Goal: Task Accomplishment & Management: Manage account settings

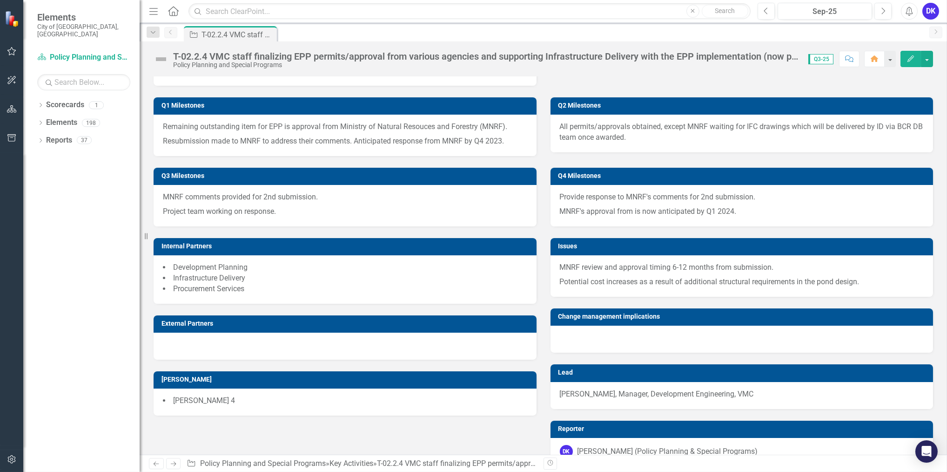
scroll to position [601, 0]
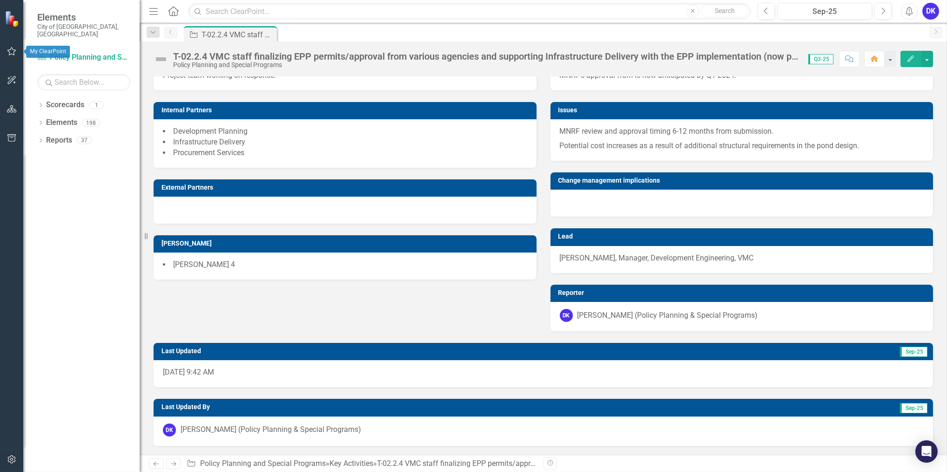
click at [15, 54] on icon "button" at bounding box center [12, 50] width 10 height 7
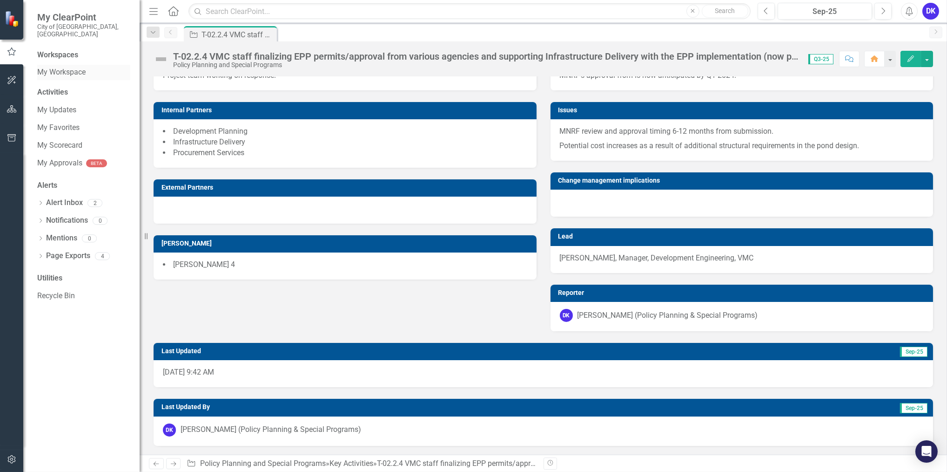
click at [67, 68] on link "My Workspace" at bounding box center [83, 72] width 93 height 11
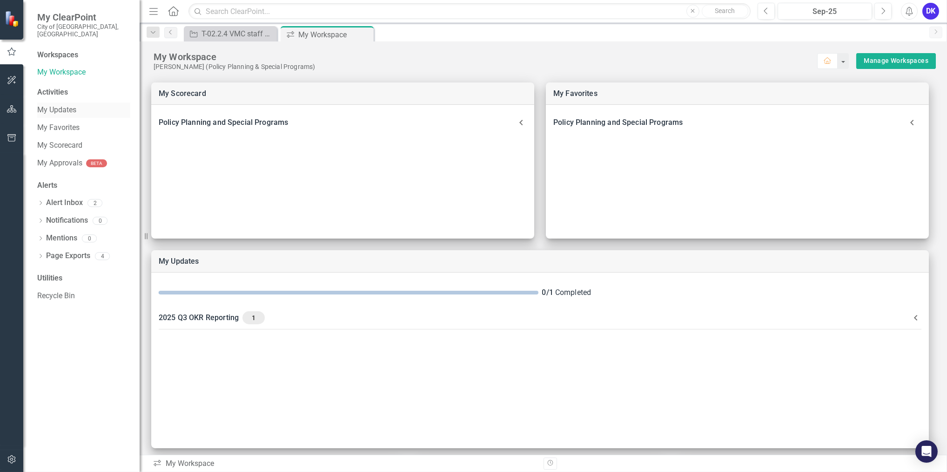
click at [67, 107] on link "My Updates" at bounding box center [83, 110] width 93 height 11
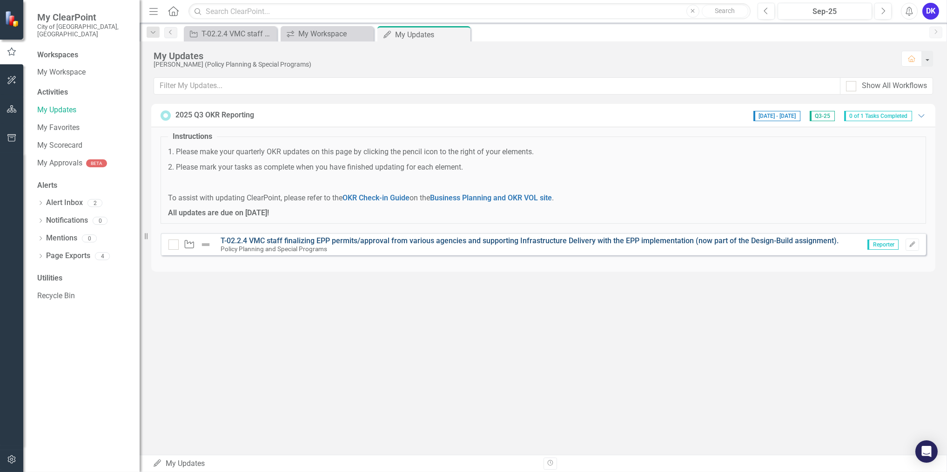
click at [355, 240] on link "T-02.2.4 VMC staff finalizing EPP permits/approval from various agencies and su…" at bounding box center [530, 240] width 618 height 9
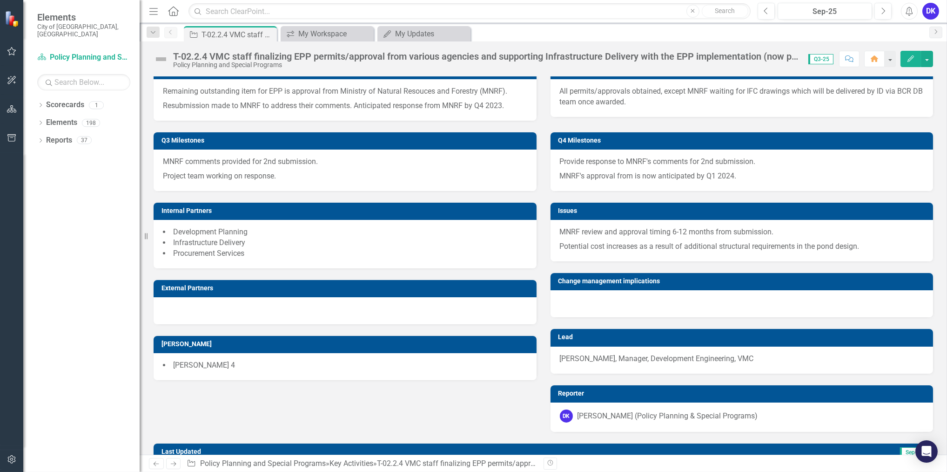
scroll to position [389, 0]
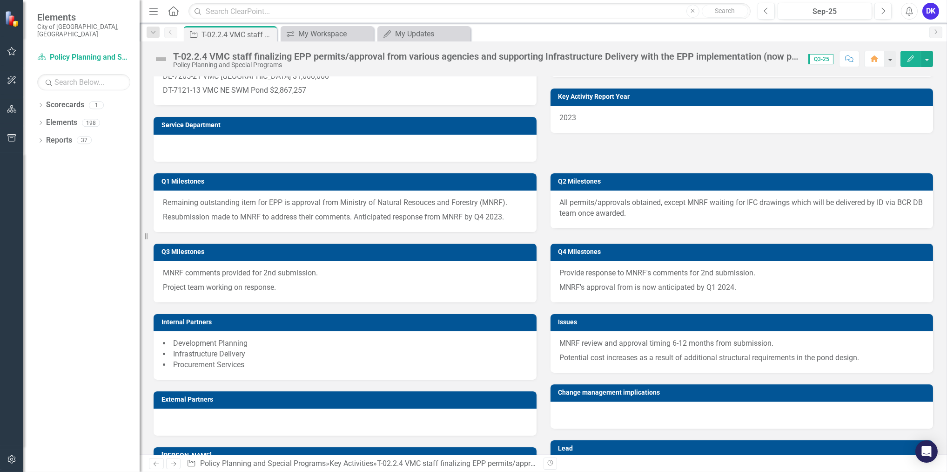
click at [11, 24] on img at bounding box center [13, 19] width 16 height 16
click at [7, 106] on icon "button" at bounding box center [12, 108] width 10 height 7
click at [69, 54] on link "Scorecard Policy Planning and Special Programs" at bounding box center [83, 57] width 93 height 11
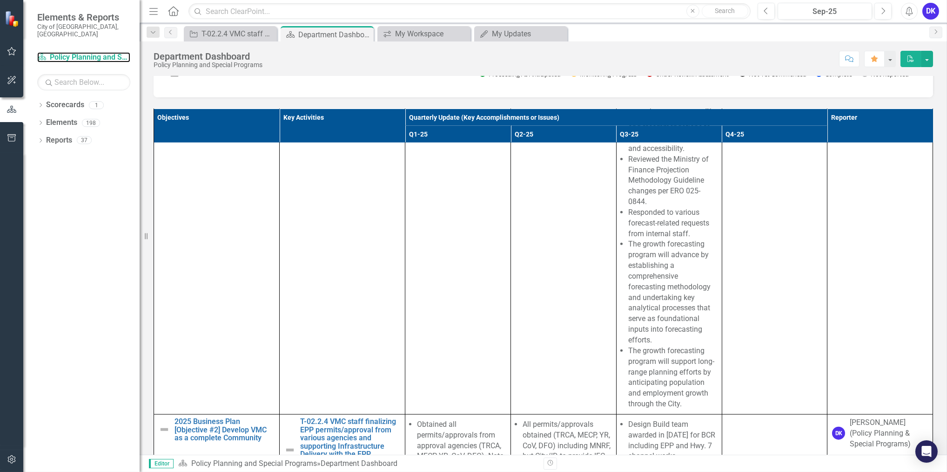
scroll to position [3428, 0]
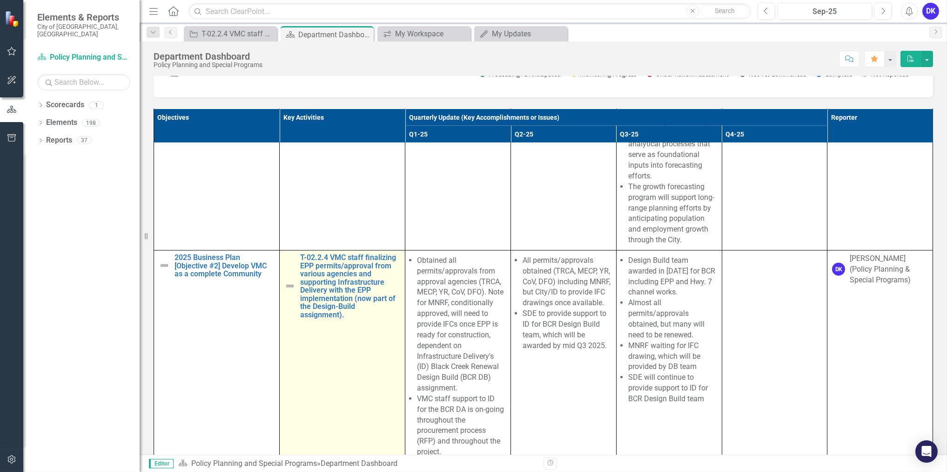
click at [288, 319] on div "T-02.2.4 VMC staff finalizing EPP permits/approval from various agencies and su…" at bounding box center [342, 286] width 116 height 66
click at [304, 319] on link "T-02.2.4 VMC staff finalizing EPP permits/approval from various agencies and su…" at bounding box center [350, 286] width 100 height 66
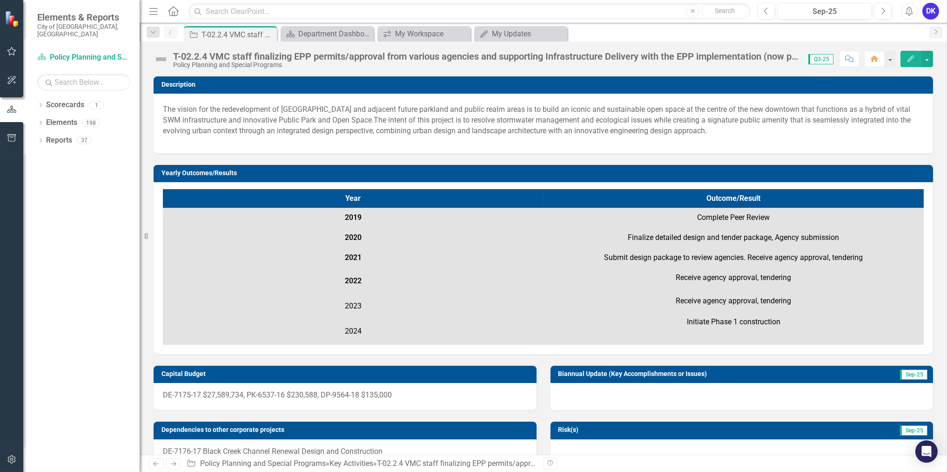
click at [178, 59] on div "T-02.2.4 VMC staff finalizing EPP permits/approval from various agencies and su…" at bounding box center [486, 56] width 626 height 10
click at [153, 61] on div "T-02.2.4 VMC staff finalizing EPP permits/approval from various agencies and su…" at bounding box center [544, 55] width 808 height 28
click at [166, 63] on img at bounding box center [161, 59] width 15 height 15
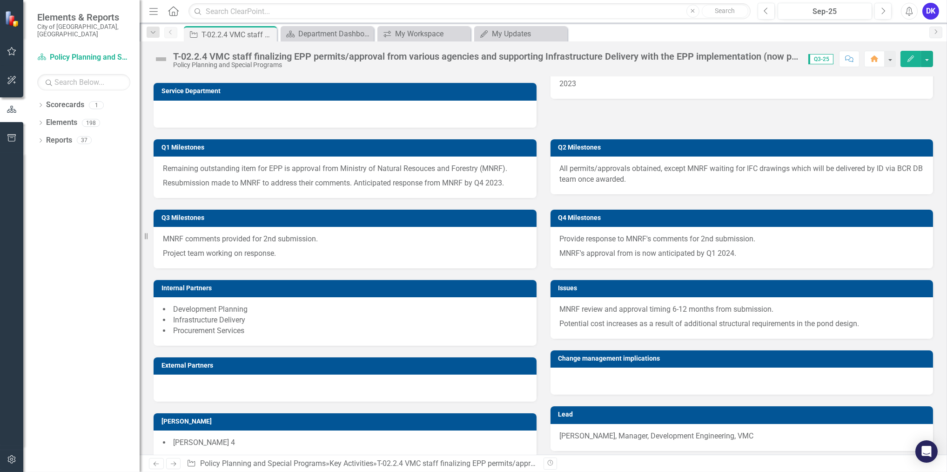
scroll to position [601, 0]
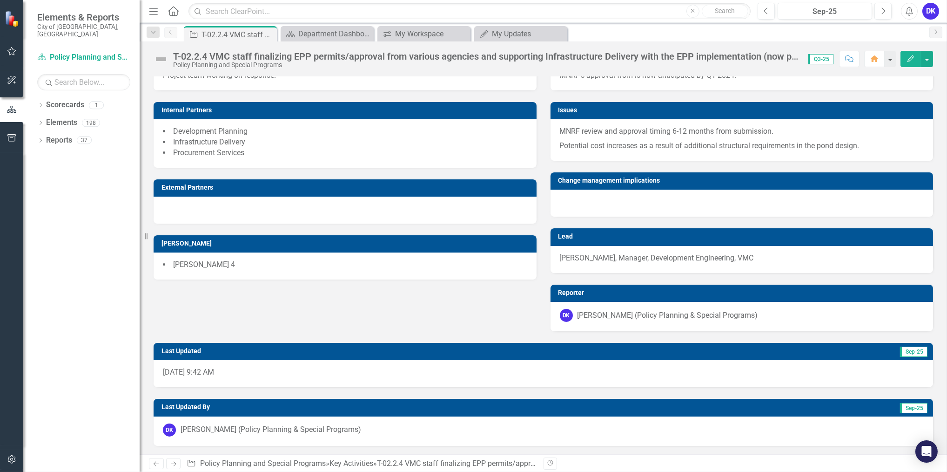
click at [320, 430] on div "[PERSON_NAME] (Policy Planning & Special Programs)" at bounding box center [271, 429] width 181 height 11
click at [912, 405] on span "Sep-25" at bounding box center [913, 408] width 27 height 10
click at [413, 464] on div "T-02.2.4 VMC staff finalizing EPP permits/approval from various agencies and su…" at bounding box center [681, 463] width 608 height 9
click at [546, 464] on button "Revision History" at bounding box center [551, 463] width 14 height 12
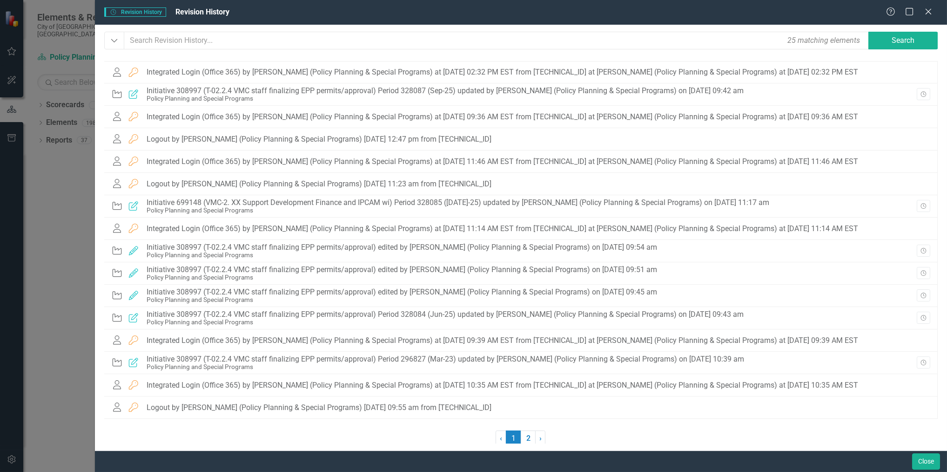
click at [43, 199] on div "Revision History Revision History Revision History Help Maximize Close Dropdown…" at bounding box center [473, 236] width 947 height 472
click at [929, 16] on icon "Close" at bounding box center [929, 11] width 12 height 9
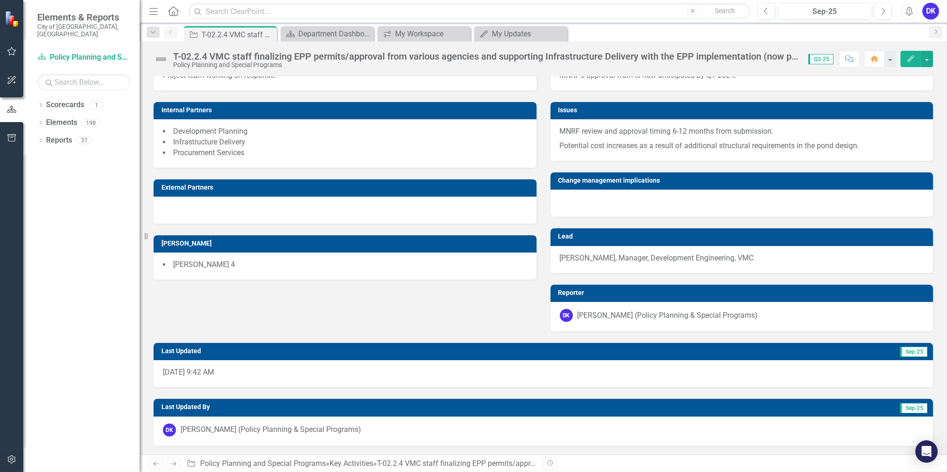
click at [159, 58] on img at bounding box center [161, 59] width 15 height 15
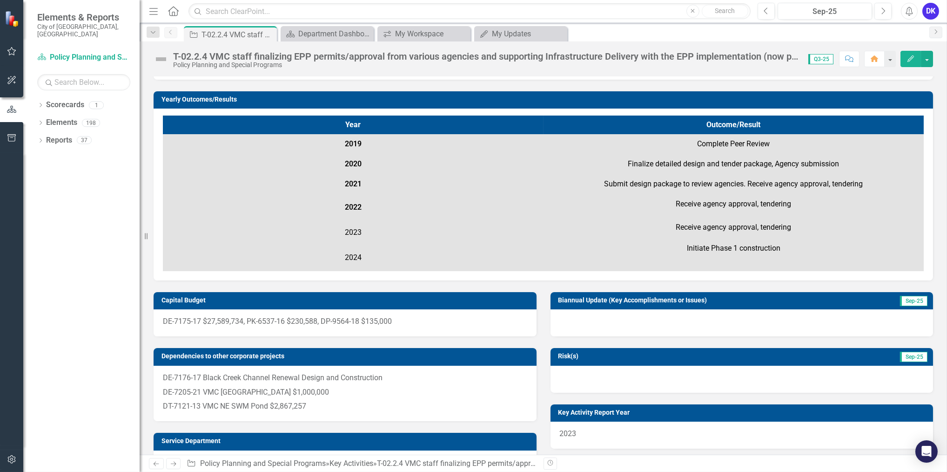
scroll to position [211, 0]
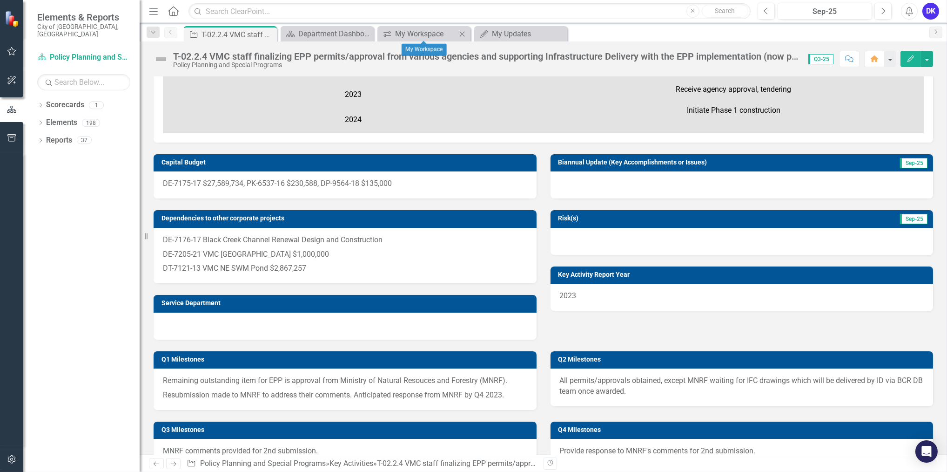
click at [442, 40] on div "icon.workspace My Workspace Close" at bounding box center [424, 33] width 93 height 15
click at [435, 36] on div "My Workspace" at bounding box center [425, 34] width 61 height 12
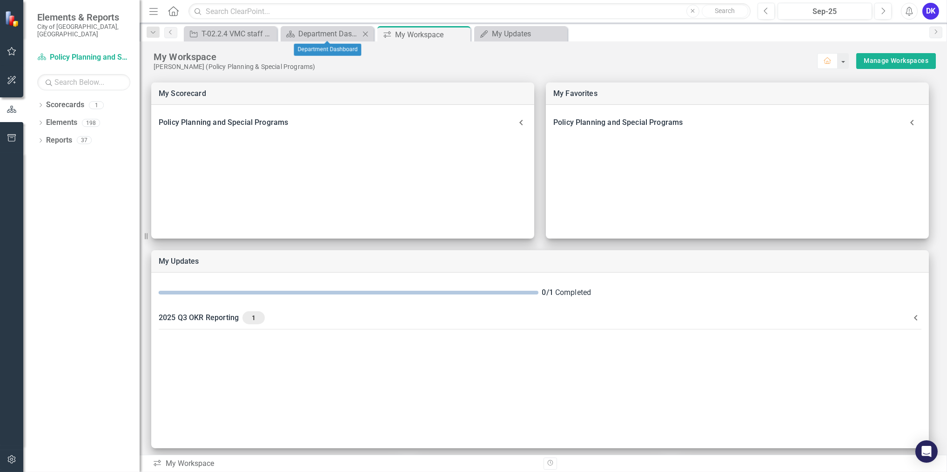
click at [326, 27] on div "Scorecard Department Dashboard Close" at bounding box center [327, 33] width 93 height 15
click at [329, 39] on div "Department Dashboard" at bounding box center [328, 34] width 61 height 12
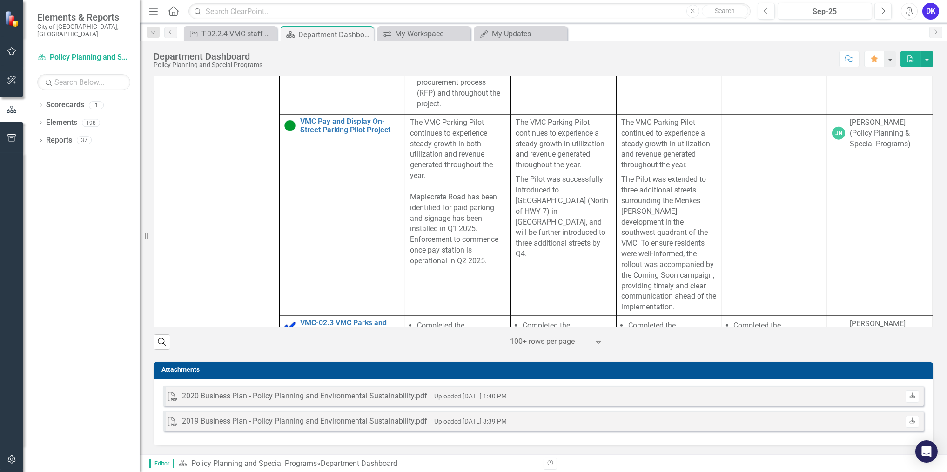
scroll to position [3428, 0]
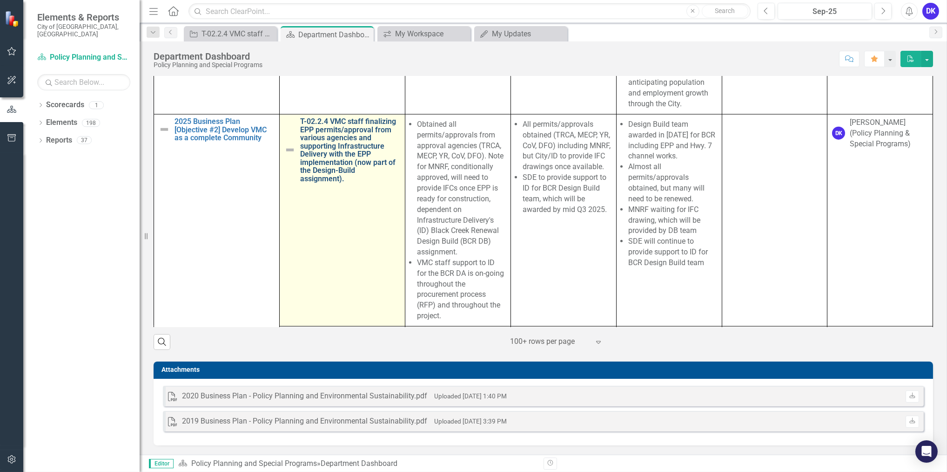
click at [345, 172] on link "T-02.2.4 VMC staff finalizing EPP permits/approval from various agencies and su…" at bounding box center [350, 150] width 100 height 66
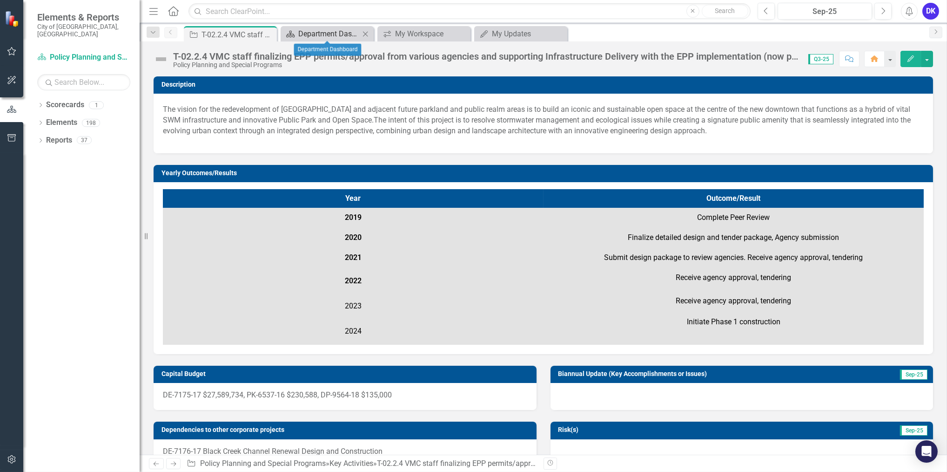
click at [298, 37] on link "Scorecard Department Dashboard" at bounding box center [321, 34] width 77 height 12
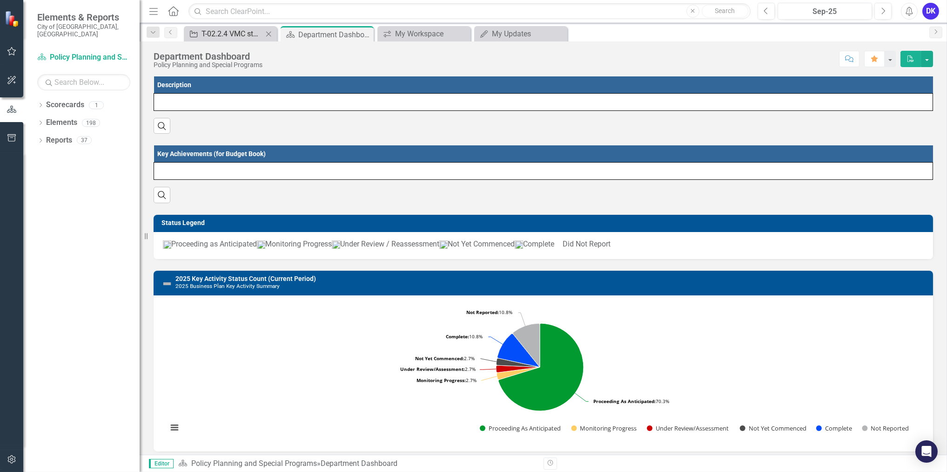
click at [244, 33] on div "T-02.2.4 VMC staff finalizing EPP permits/approval from various agencies and su…" at bounding box center [232, 34] width 61 height 12
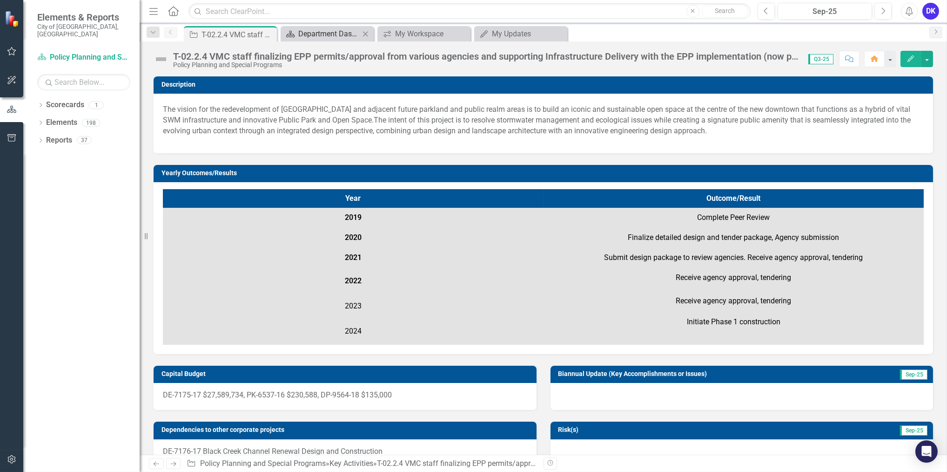
click at [298, 34] on link "Scorecard Department Dashboard" at bounding box center [321, 34] width 77 height 12
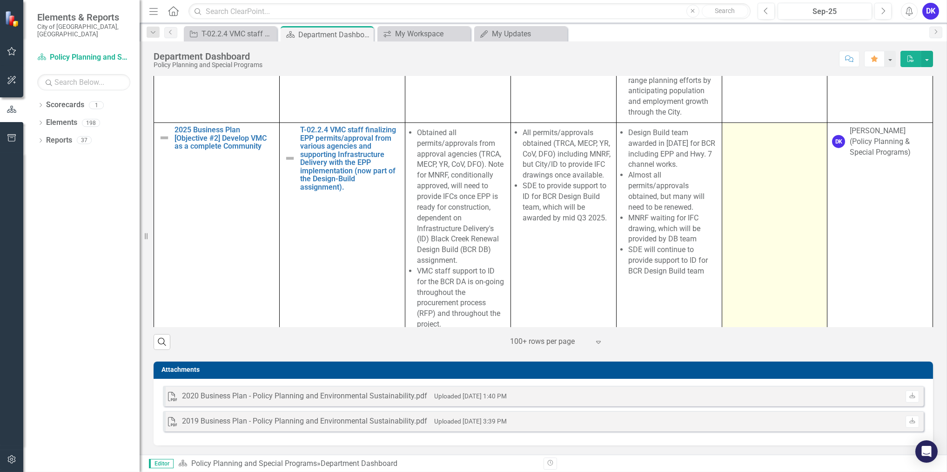
scroll to position [3428, 0]
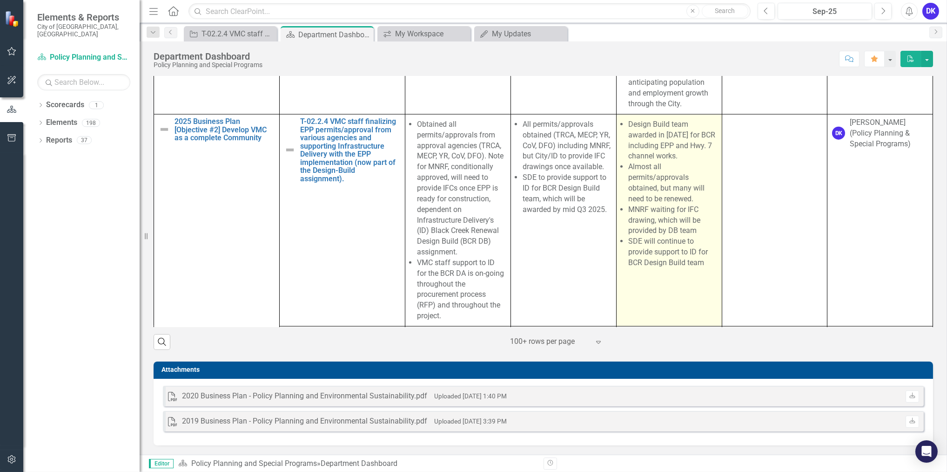
click at [636, 162] on li "Design Build team awarded in [DATE] for BCR including EPP and Hwy. 7 channel wo…" at bounding box center [673, 140] width 89 height 42
click at [646, 162] on li "Design Build team awarded in [DATE] for BCR including EPP and Hwy. 7 channel wo…" at bounding box center [673, 140] width 89 height 42
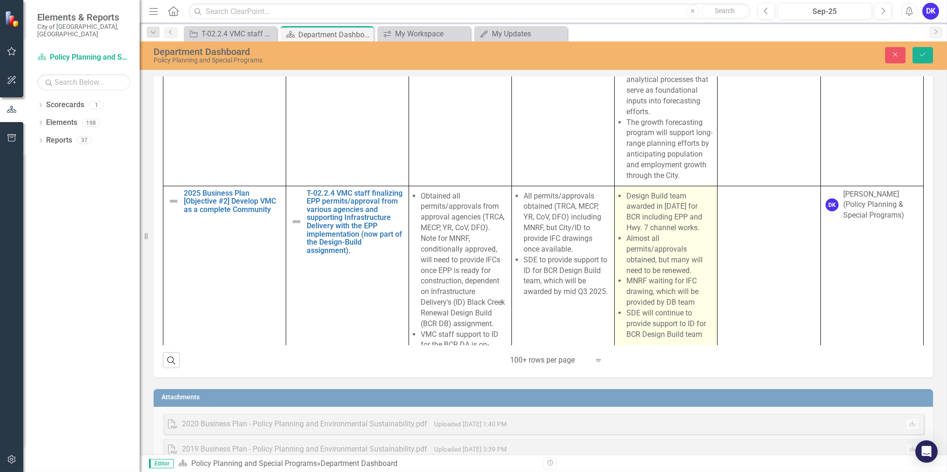
click at [646, 117] on li "The growth forecasting program will advance by establishing a comprehensive for…" at bounding box center [670, 64] width 86 height 106
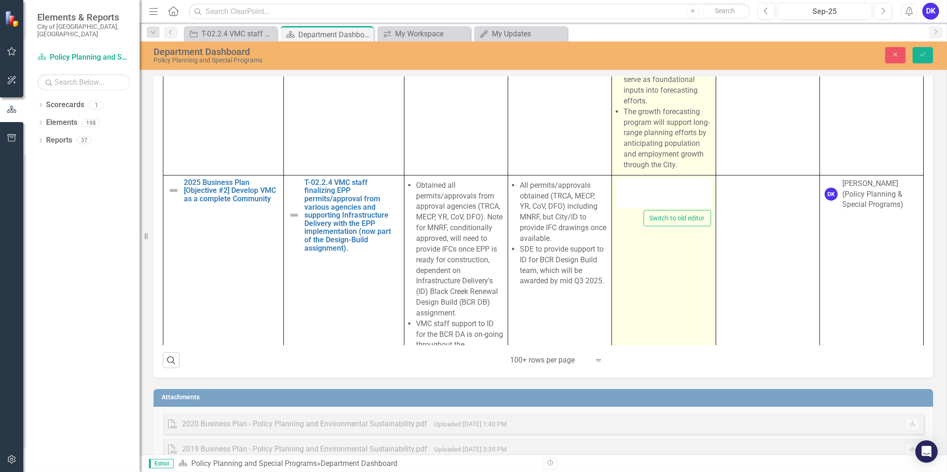
type textarea "<ul> <li>Design Build team awarded in Sept 2025 for BCR including EPP and Hwy. …"
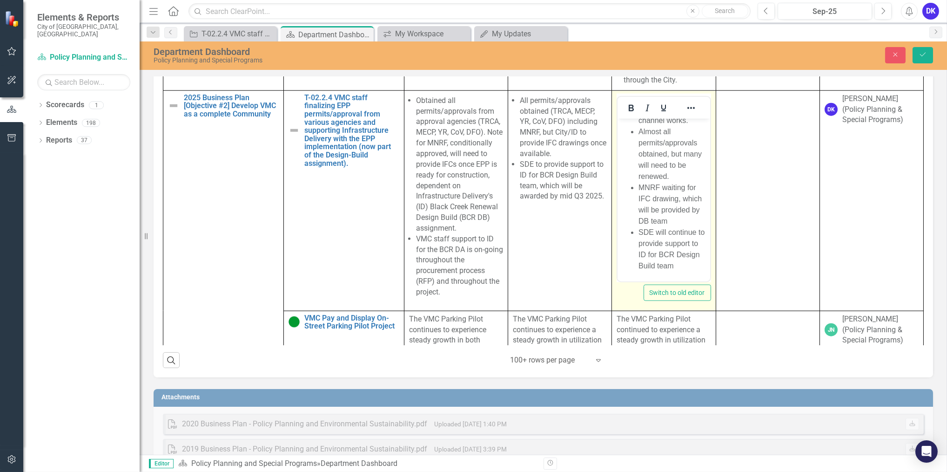
scroll to position [3640, 0]
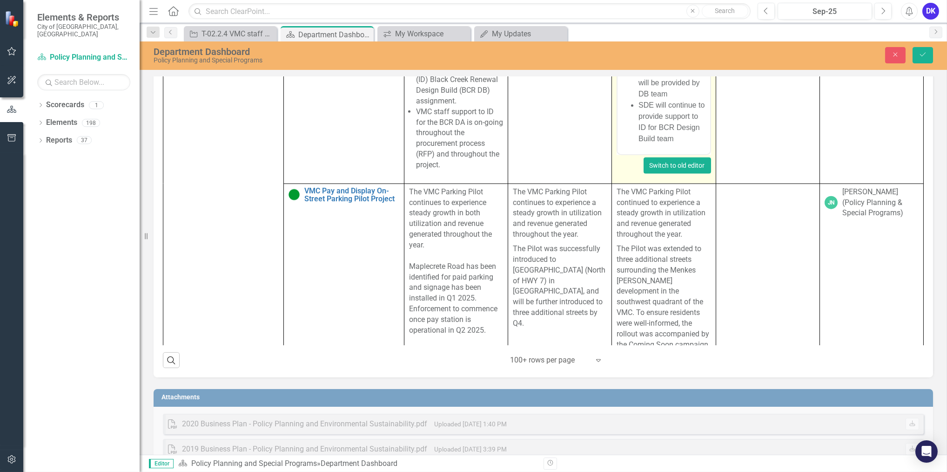
click at [676, 174] on button "Switch to old editor" at bounding box center [678, 165] width 68 height 16
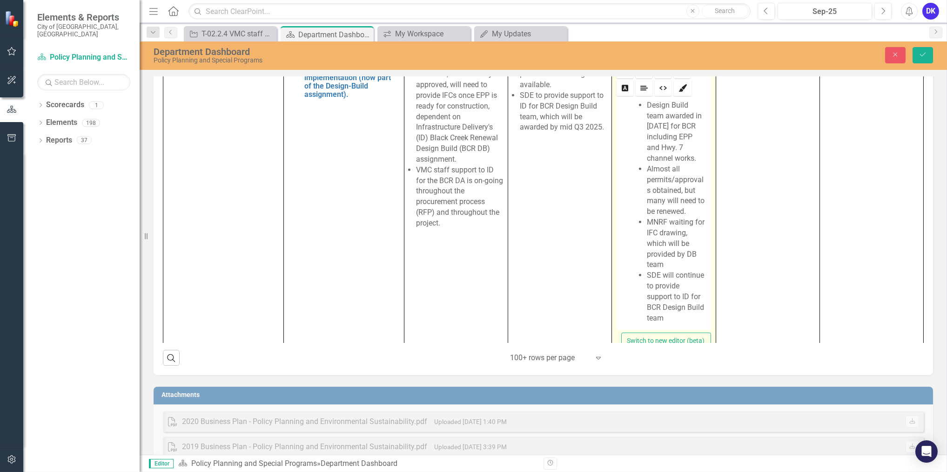
scroll to position [3481, 0]
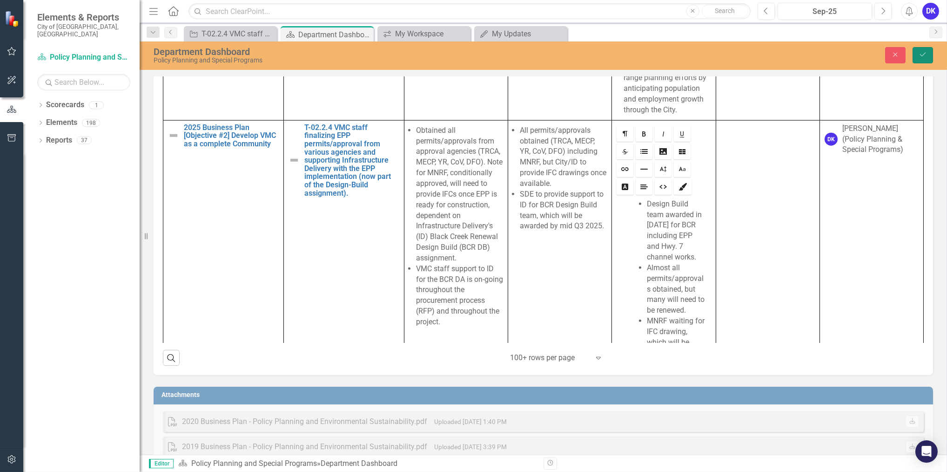
click at [923, 53] on icon "Save" at bounding box center [923, 54] width 8 height 7
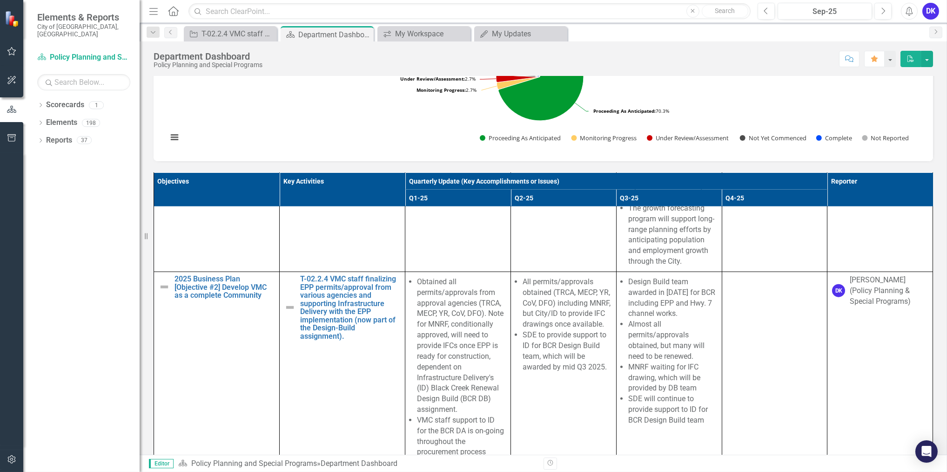
scroll to position [3513, 0]
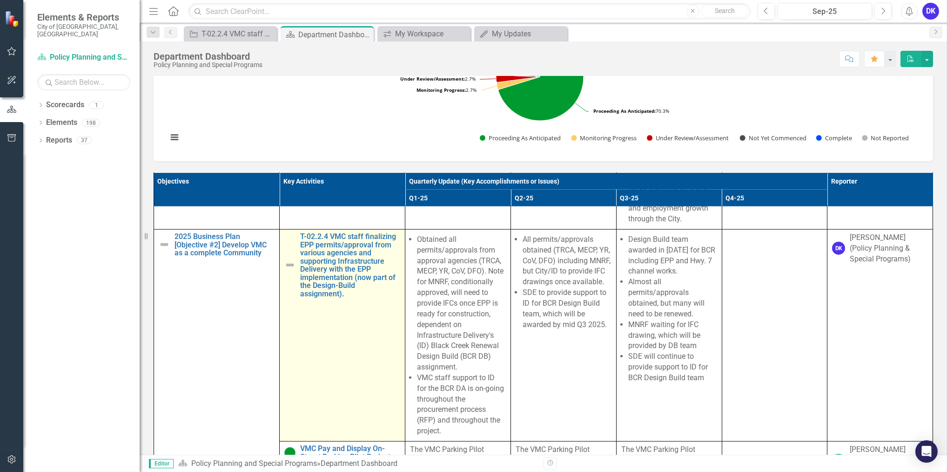
click at [285, 271] on img at bounding box center [289, 264] width 11 height 11
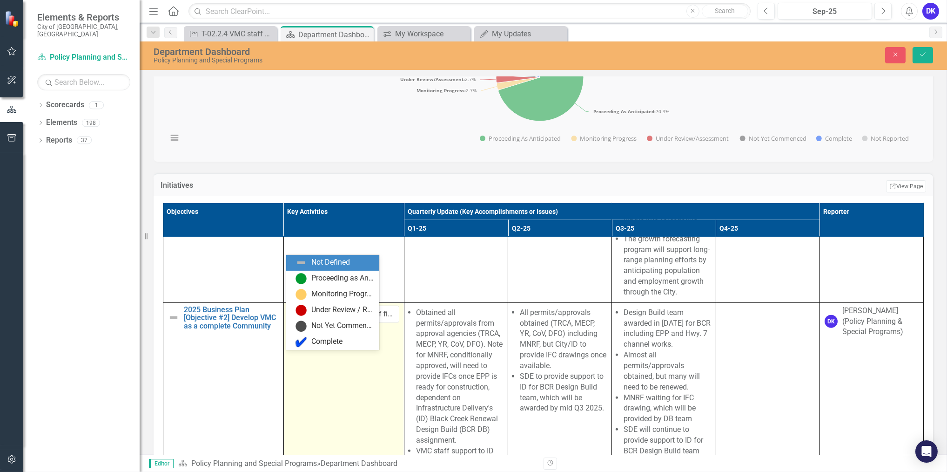
click at [304, 322] on div "Expand" at bounding box center [308, 314] width 9 height 15
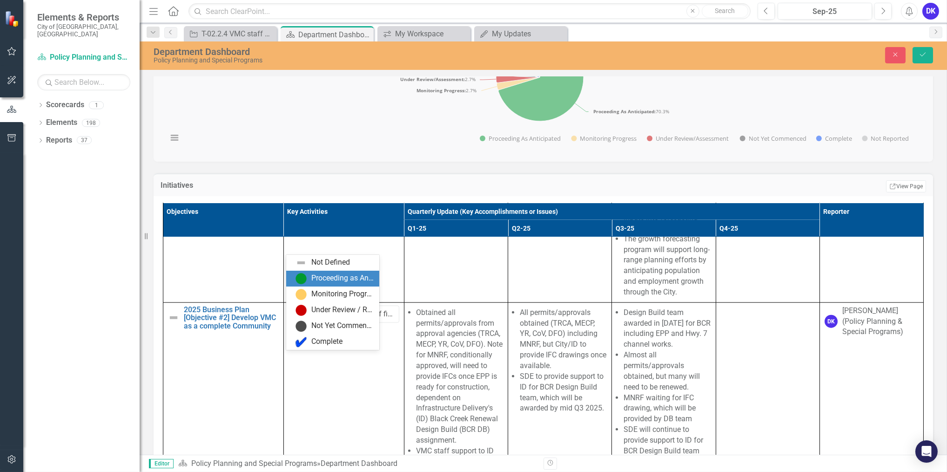
click at [324, 284] on div "Proceeding as Anticipated" at bounding box center [332, 279] width 93 height 16
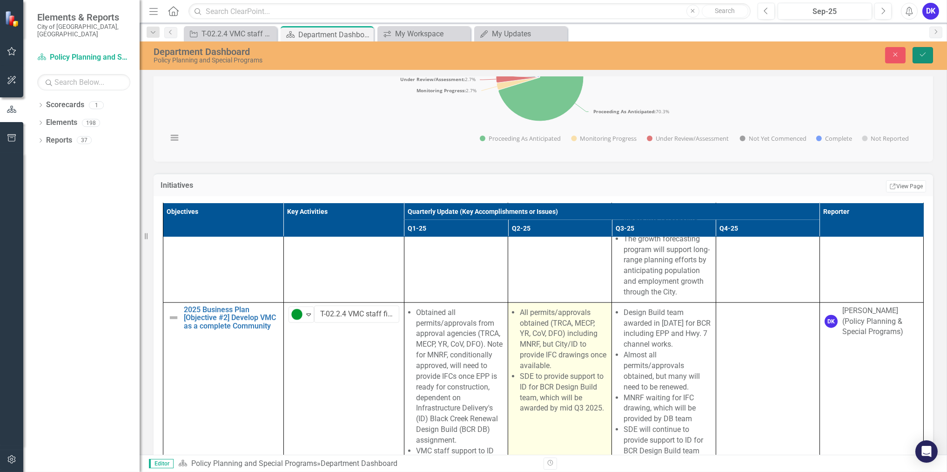
drag, startPoint x: 930, startPoint y: 57, endPoint x: 534, endPoint y: 346, distance: 489.8
click at [645, 342] on div "Department Dashboard Policy Planning and Special Programs Close Save Descriptio…" at bounding box center [544, 247] width 808 height 413
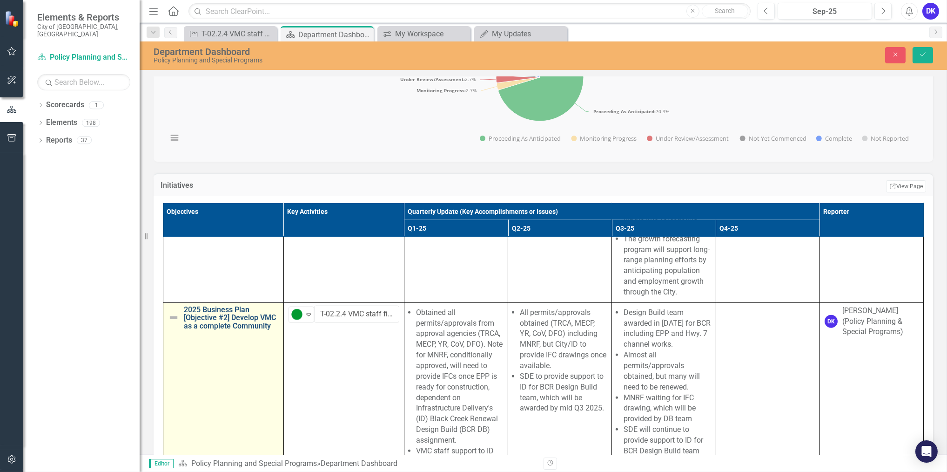
click at [219, 330] on link "2025 Business Plan [Objective #2] Develop VMC as a complete Community" at bounding box center [231, 317] width 95 height 25
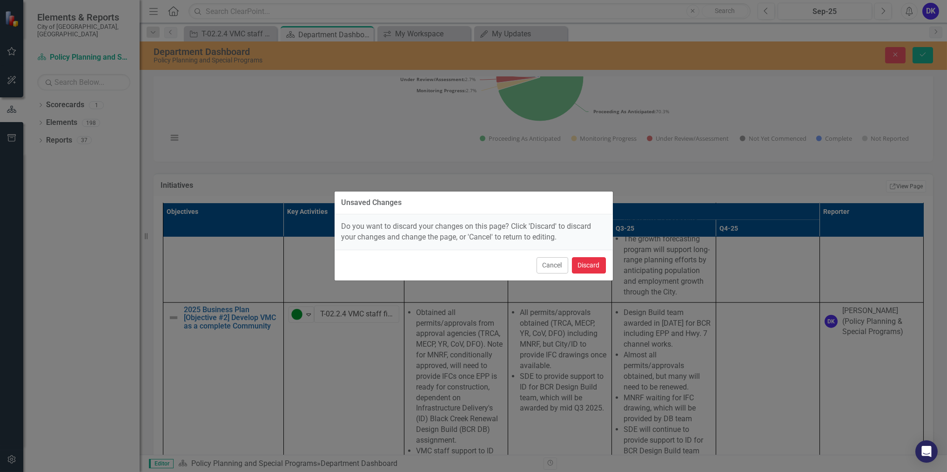
drag, startPoint x: 589, startPoint y: 263, endPoint x: 529, endPoint y: 324, distance: 86.3
click at [534, 324] on div "Unsaved Changes Do you want to discard your changes on this page? Click 'Discar…" at bounding box center [473, 236] width 279 height 472
click at [554, 263] on button "Cancel" at bounding box center [553, 265] width 32 height 16
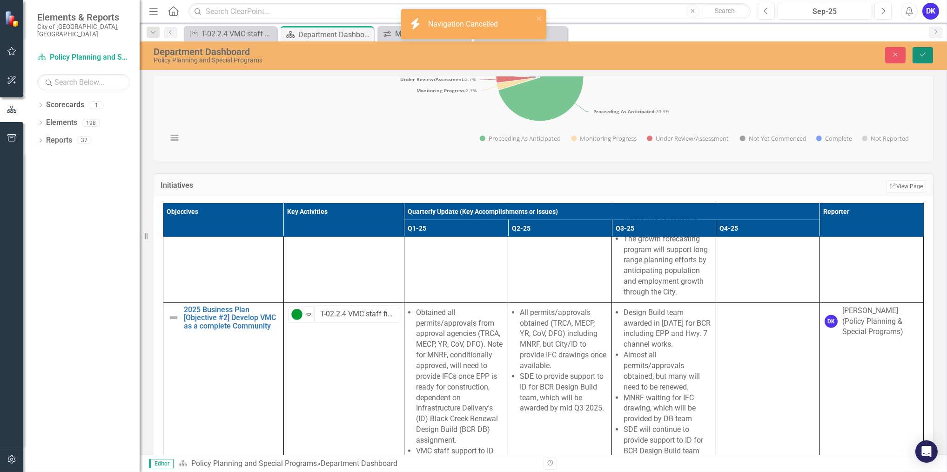
click at [925, 52] on icon "Save" at bounding box center [923, 54] width 8 height 7
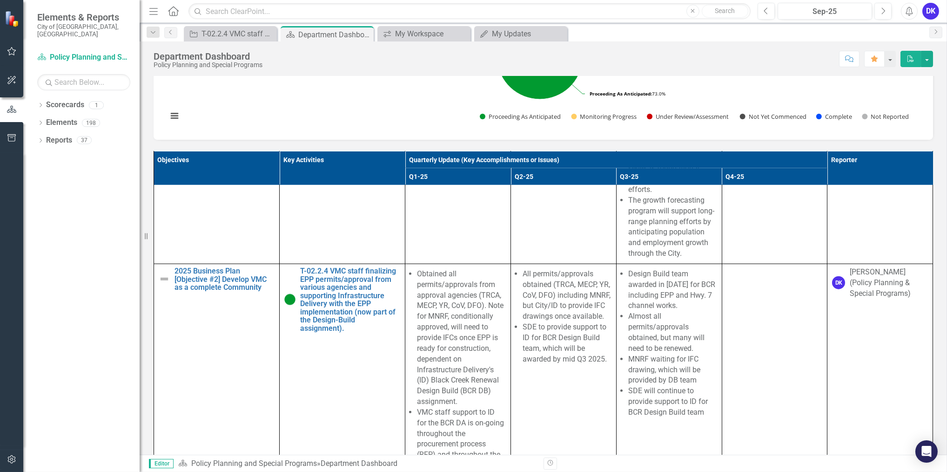
scroll to position [3470, 0]
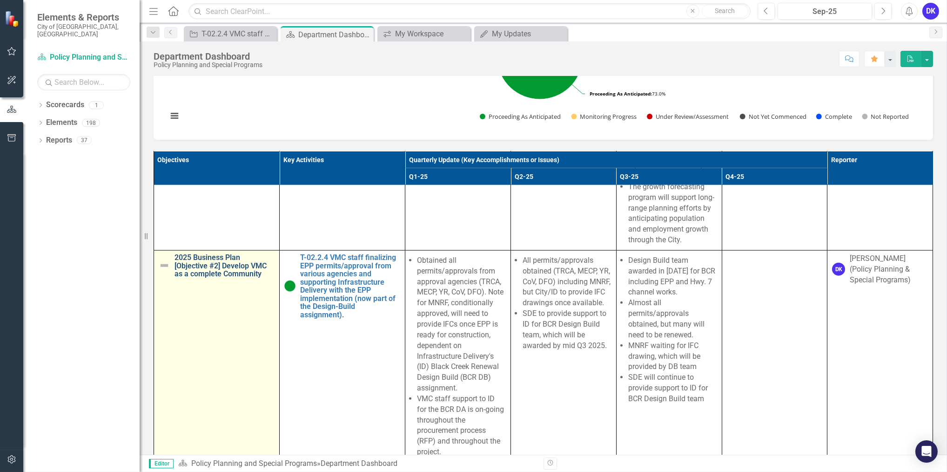
click at [223, 278] on link "2025 Business Plan [Objective #2] Develop VMC as a complete Community" at bounding box center [225, 265] width 100 height 25
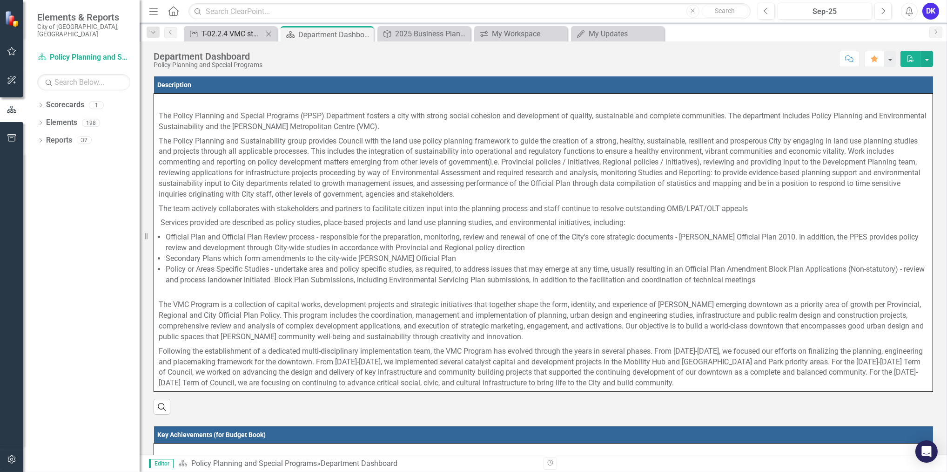
click at [207, 37] on div "T-02.2.4 VMC staff finalizing EPP permits/approval from various agencies and su…" at bounding box center [232, 34] width 61 height 12
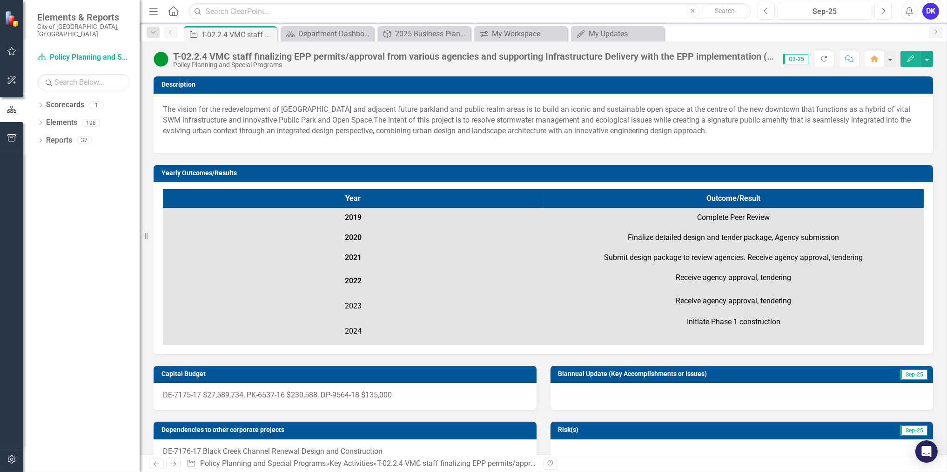
click at [190, 60] on div "T-02.2.4 VMC staff finalizing EPP permits/approval from various agencies and su…" at bounding box center [473, 56] width 601 height 10
click at [164, 60] on img at bounding box center [161, 59] width 15 height 15
click at [164, 61] on img at bounding box center [161, 59] width 15 height 15
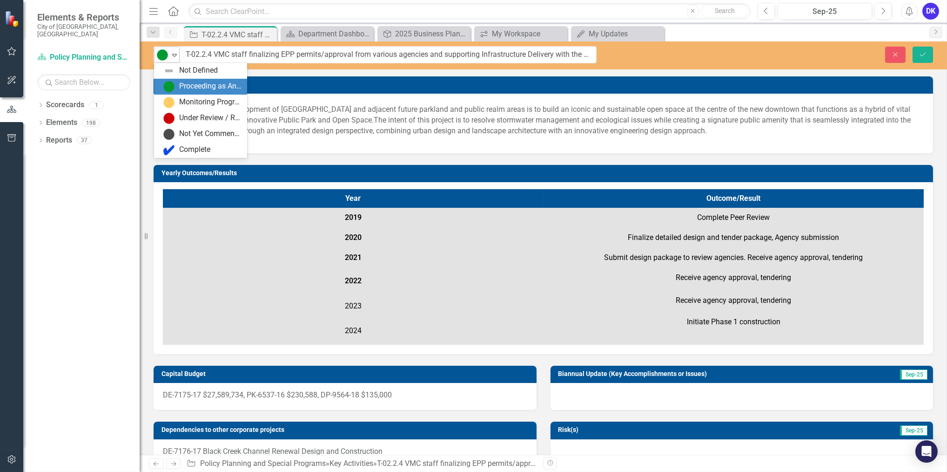
click at [176, 55] on icon "Expand" at bounding box center [174, 54] width 9 height 7
click at [168, 85] on img at bounding box center [168, 86] width 11 height 11
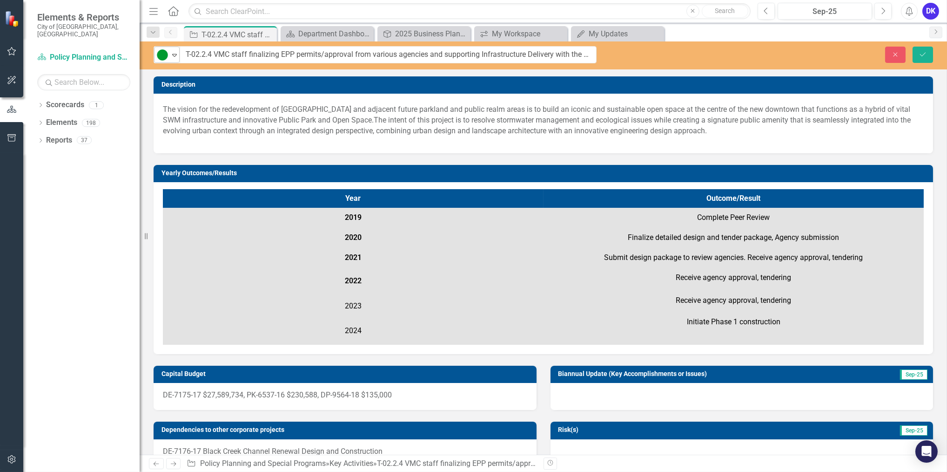
click at [172, 60] on div "Expand" at bounding box center [174, 54] width 9 height 15
click at [176, 55] on icon "Expand" at bounding box center [174, 54] width 9 height 7
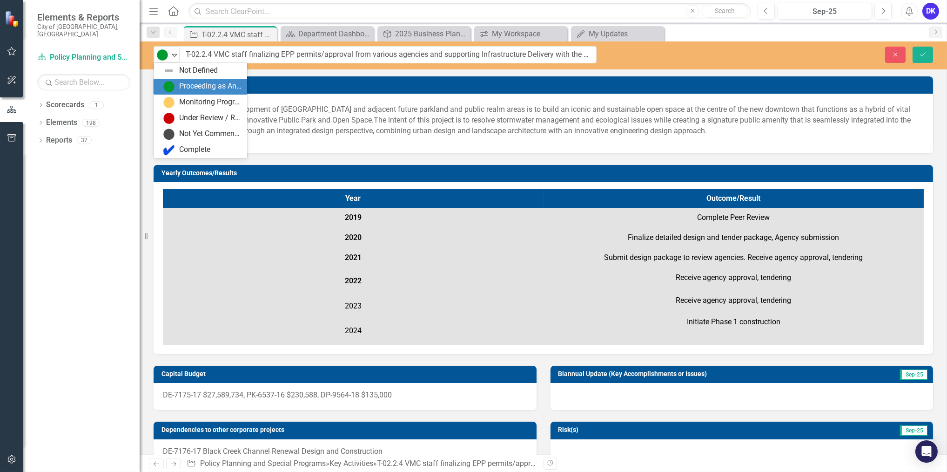
click at [178, 84] on div "Proceeding as Anticipated" at bounding box center [202, 86] width 78 height 11
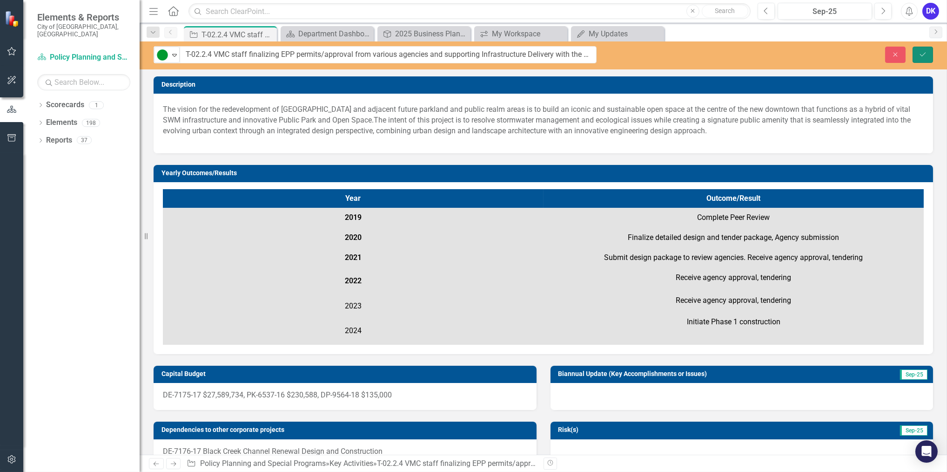
click at [923, 53] on icon "Save" at bounding box center [923, 54] width 8 height 7
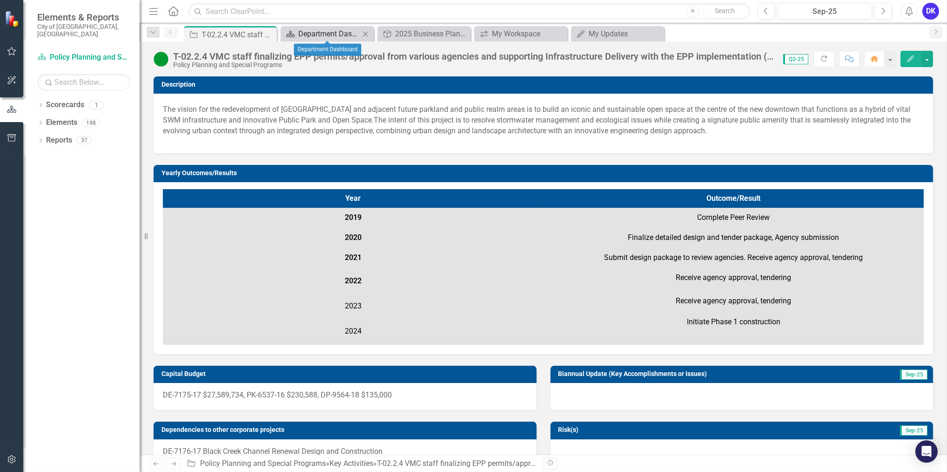
click at [303, 32] on div "Department Dashboard" at bounding box center [328, 34] width 61 height 12
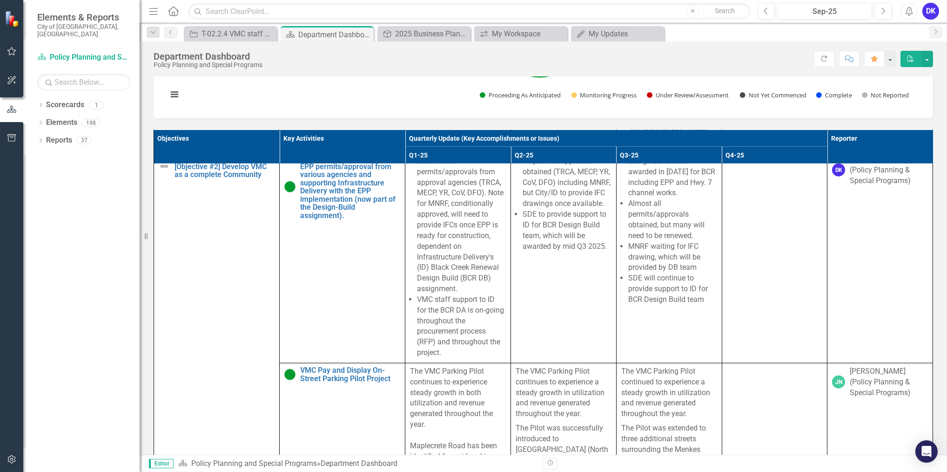
scroll to position [3555, 0]
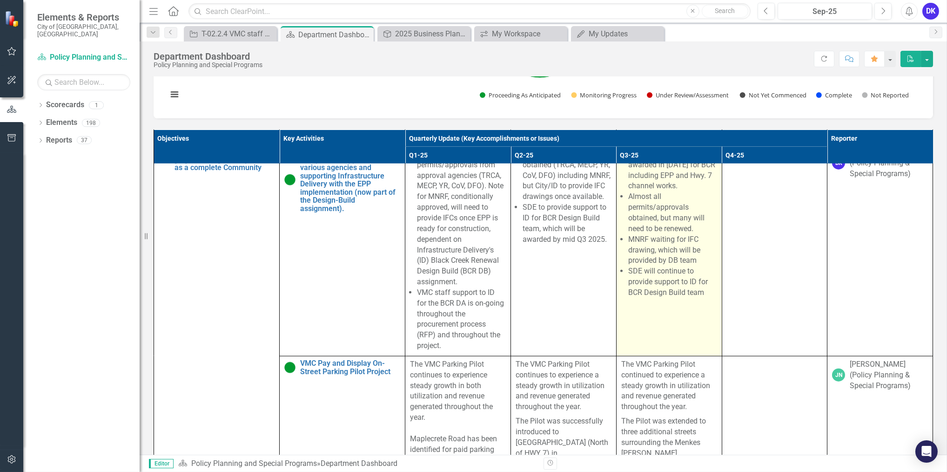
click at [651, 191] on li "Design Build team awarded in [DATE] for BCR including EPP and Hwy. 7 channel wo…" at bounding box center [673, 170] width 89 height 42
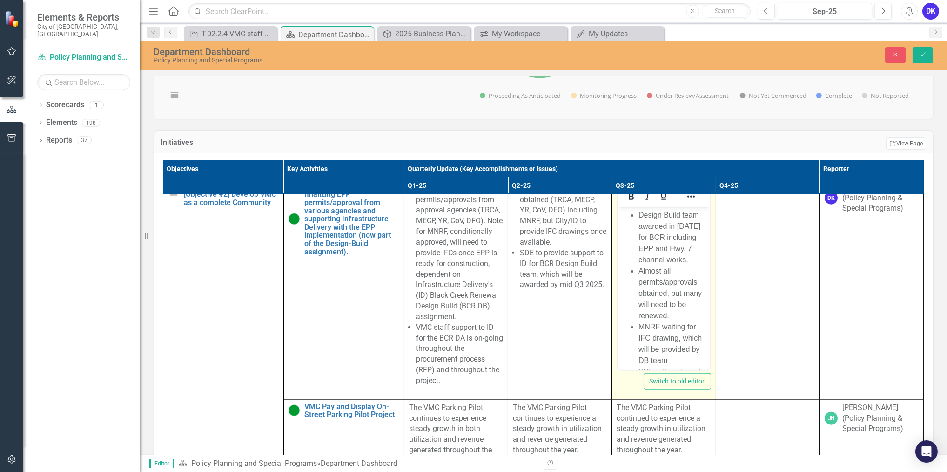
scroll to position [3640, 0]
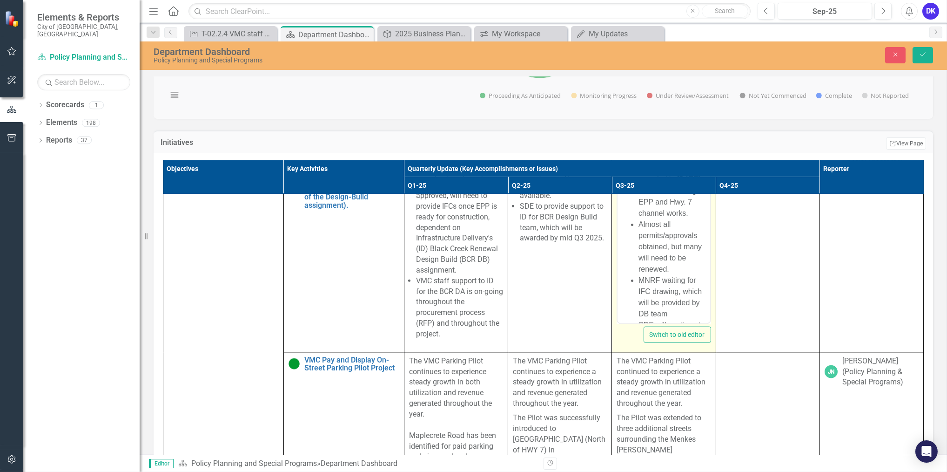
click at [641, 175] on li "Design Build team awarded in [DATE] for BCR including EPP and Hwy. 7 channel wo…" at bounding box center [673, 190] width 69 height 56
click at [639, 168] on li "Design Build team awarded in [DATE] for BCR including EPP and Hwy. 7 channel wo…" at bounding box center [673, 190] width 69 height 56
click at [923, 55] on icon "submit" at bounding box center [923, 55] width 6 height 4
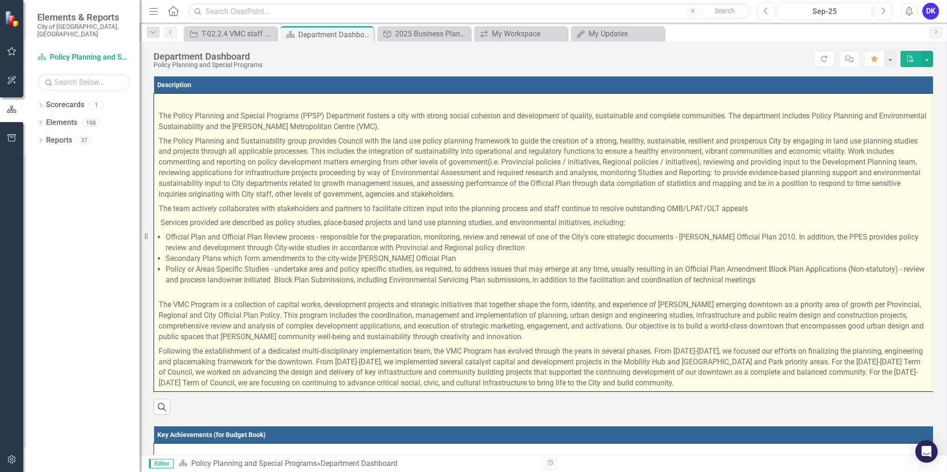
click at [602, 232] on li "Official Plan and Official Plan Review process - responsible for the preparatio…" at bounding box center [547, 242] width 763 height 21
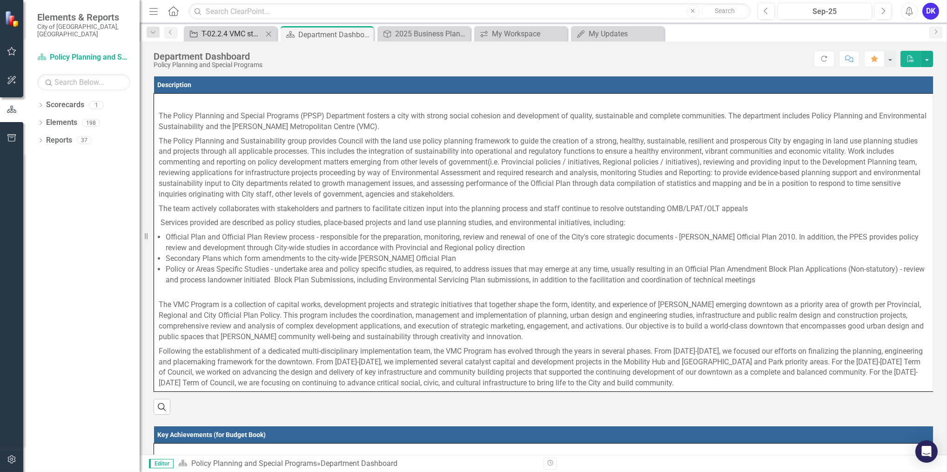
click at [234, 36] on div "T-02.2.4 VMC staff finalizing EPP permits/approval from various agencies and su…" at bounding box center [232, 34] width 61 height 12
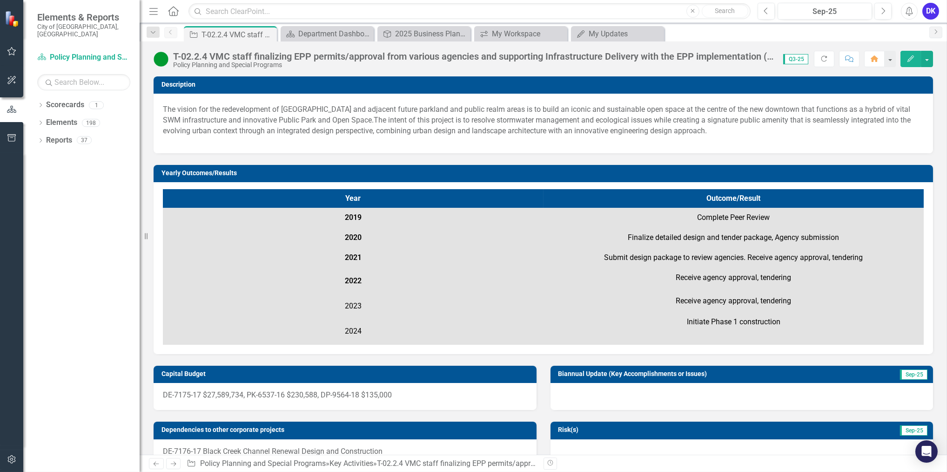
click at [159, 62] on img at bounding box center [161, 59] width 15 height 15
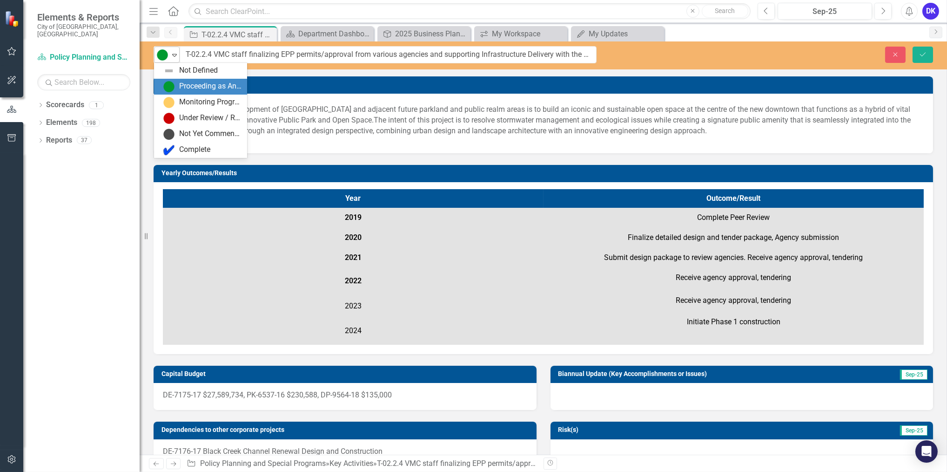
click at [176, 60] on div "Expand" at bounding box center [174, 54] width 9 height 15
click at [172, 89] on img at bounding box center [168, 86] width 11 height 11
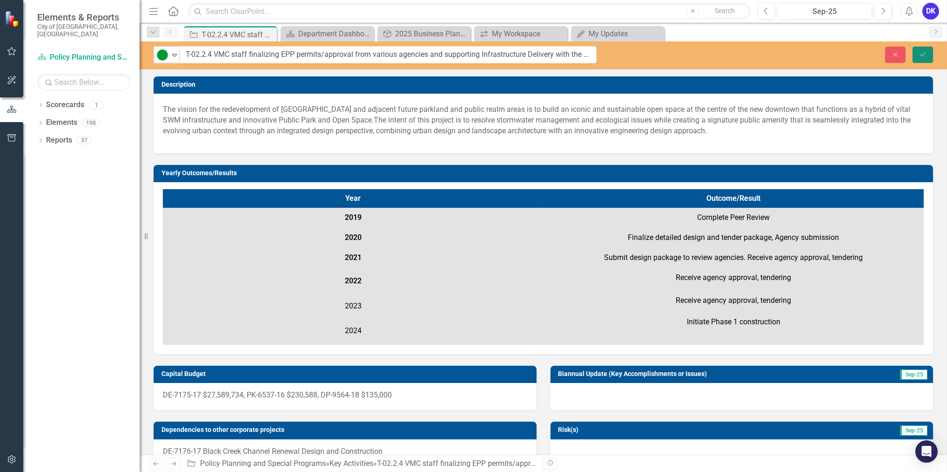
click at [928, 52] on button "Save" at bounding box center [923, 55] width 20 height 16
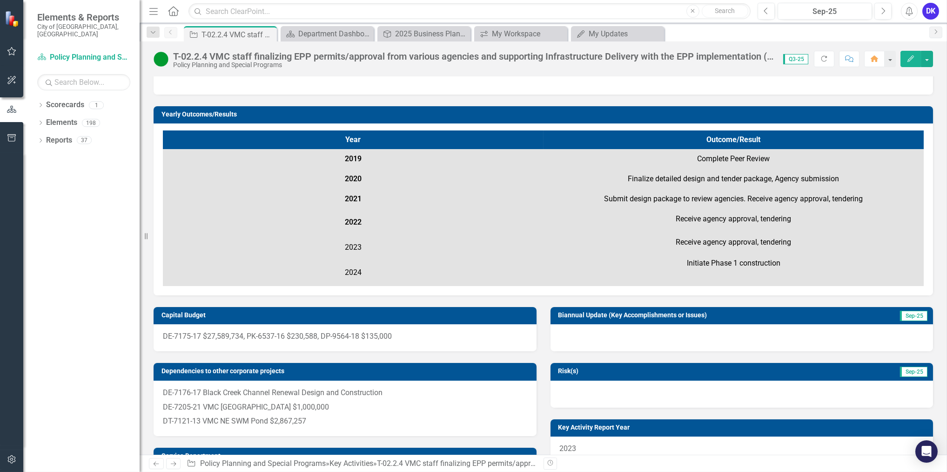
scroll to position [169, 0]
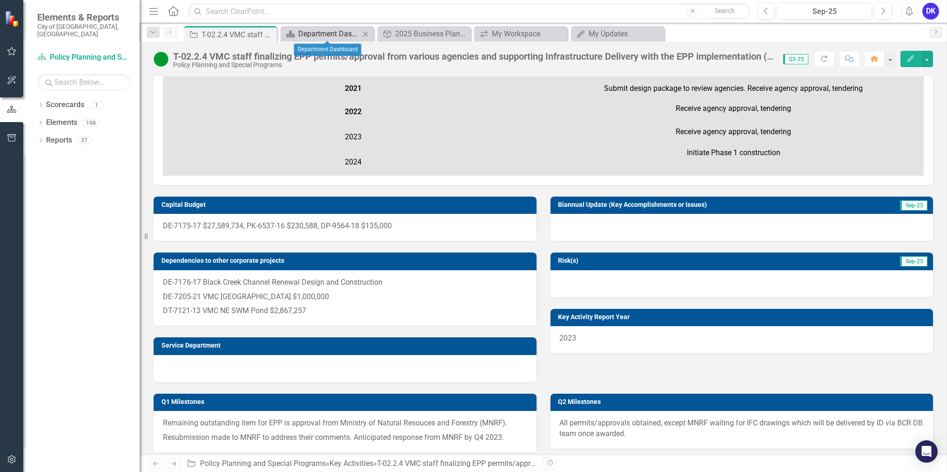
click at [316, 38] on div "Department Dashboard" at bounding box center [328, 34] width 61 height 12
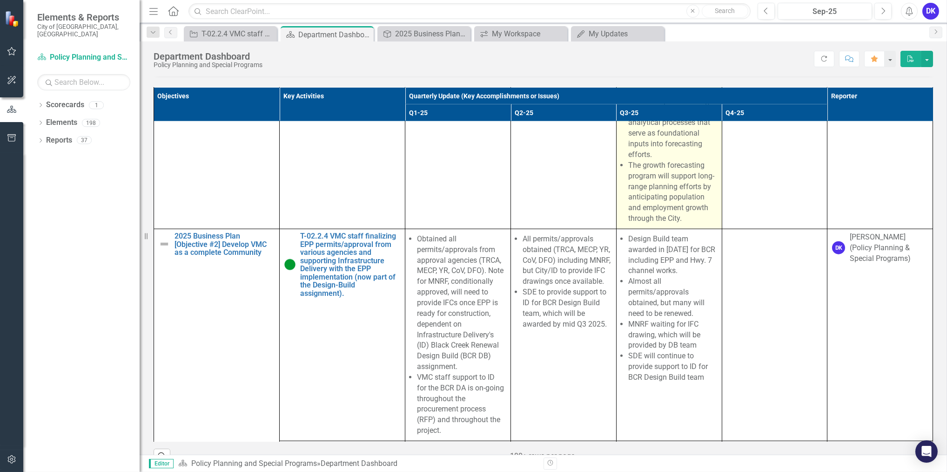
scroll to position [3470, 0]
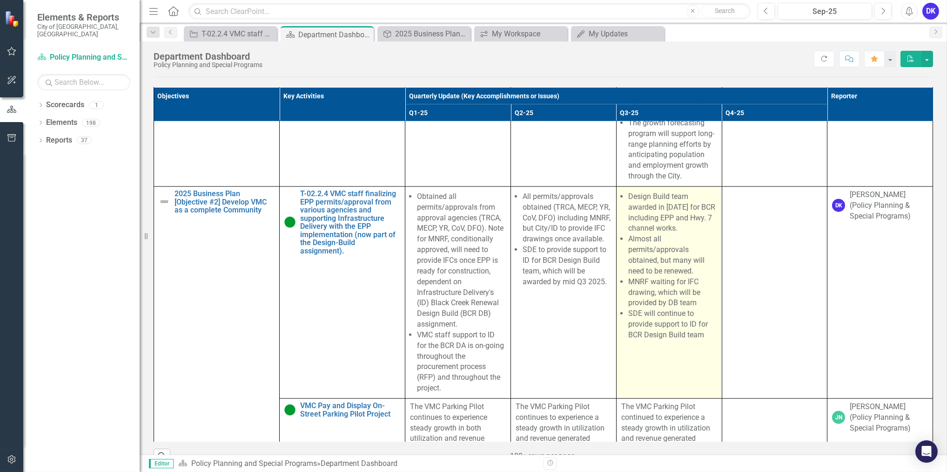
click at [629, 234] on li "Design Build team awarded in [DATE] for BCR including EPP and Hwy. 7 channel wo…" at bounding box center [673, 212] width 89 height 42
click at [636, 234] on li "Design Build team awarded in [DATE] for BCR including EPP and Hwy. 7 channel wo…" at bounding box center [673, 212] width 89 height 42
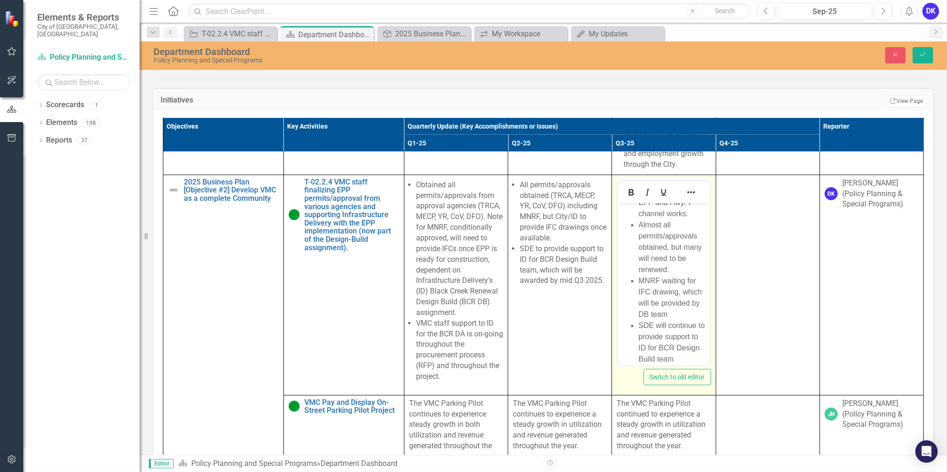
scroll to position [72, 0]
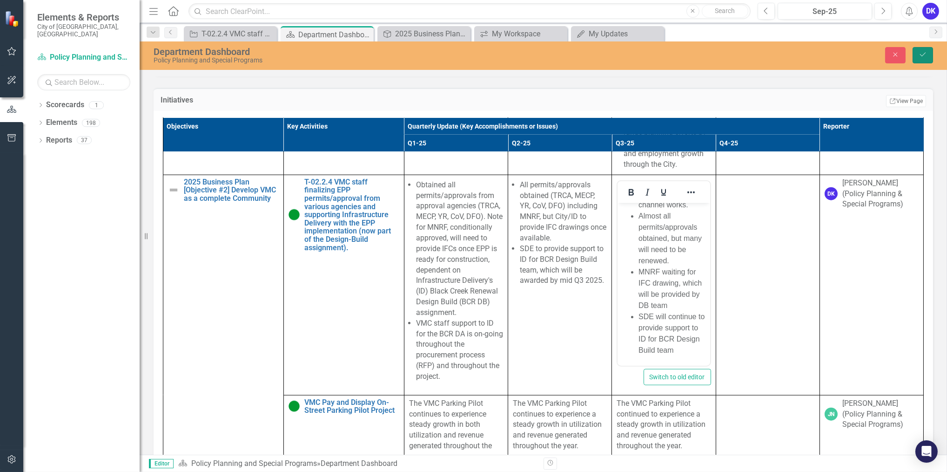
click at [922, 50] on button "Save" at bounding box center [923, 55] width 20 height 16
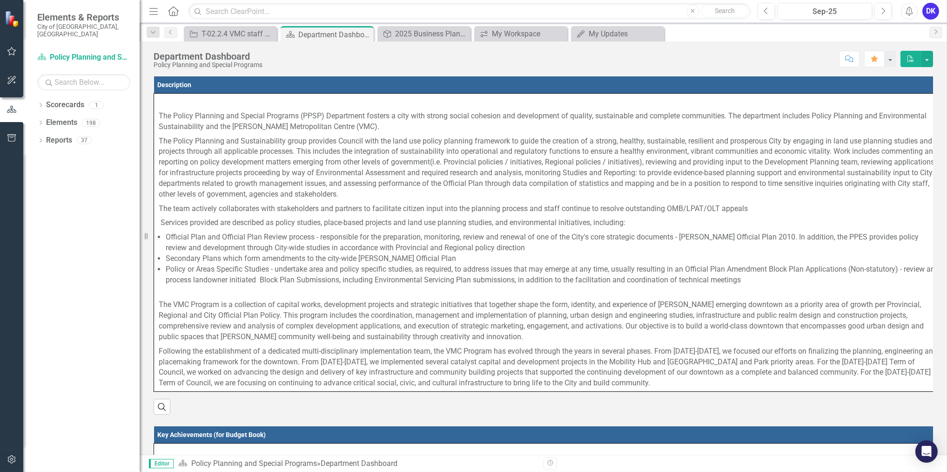
click at [934, 16] on div "DK" at bounding box center [931, 11] width 17 height 17
click at [900, 112] on link "Logout Log Out" at bounding box center [903, 117] width 74 height 17
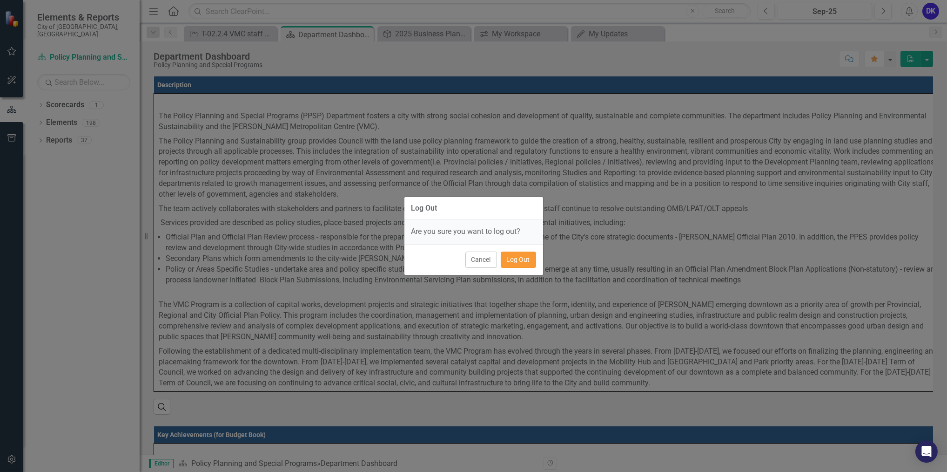
click at [516, 264] on button "Log Out" at bounding box center [518, 259] width 35 height 16
